Goal: Use online tool/utility: Utilize a website feature to perform a specific function

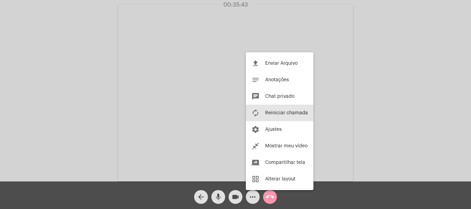
click at [283, 113] on span "Reiniciar chamada" at bounding box center [286, 113] width 43 height 5
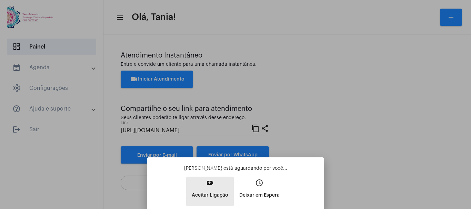
click at [212, 183] on mat-icon "video_call" at bounding box center [210, 183] width 8 height 8
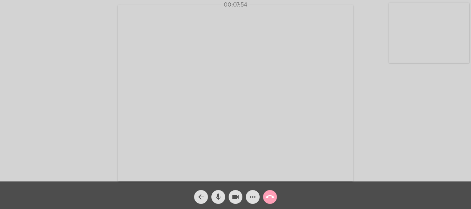
click at [269, 200] on mat-icon "call_end" at bounding box center [270, 197] width 8 height 8
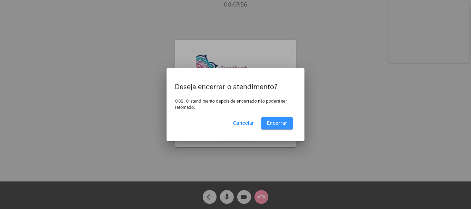
click at [284, 121] on span "Encerrar" at bounding box center [277, 123] width 20 height 5
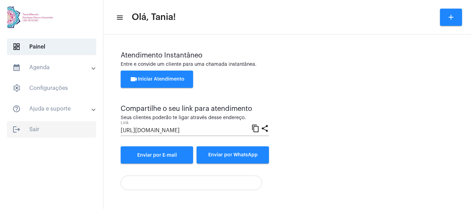
click at [31, 129] on span "logout Sair" at bounding box center [51, 129] width 89 height 17
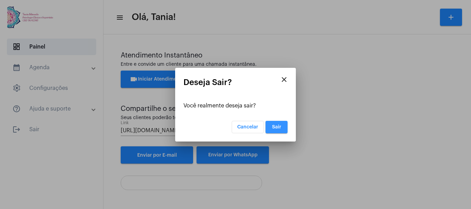
click at [273, 126] on span "Sair" at bounding box center [276, 127] width 9 height 5
